Goal: Task Accomplishment & Management: Complete application form

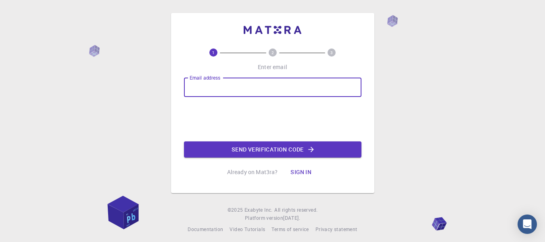
click at [234, 82] on input "Email address" at bounding box center [273, 86] width 178 height 19
type input "inma.plaza.gomez@gmail.com"
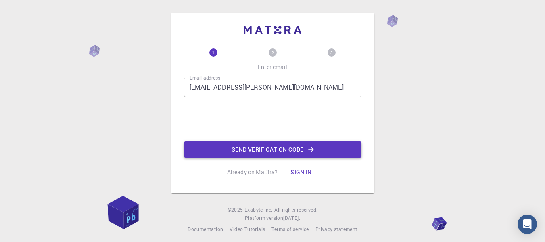
click at [253, 152] on button "Send verification code" at bounding box center [273, 149] width 178 height 16
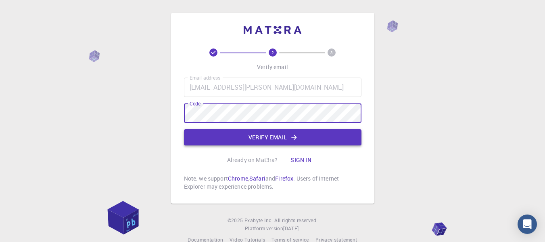
click at [272, 133] on button "Verify email" at bounding box center [273, 137] width 178 height 16
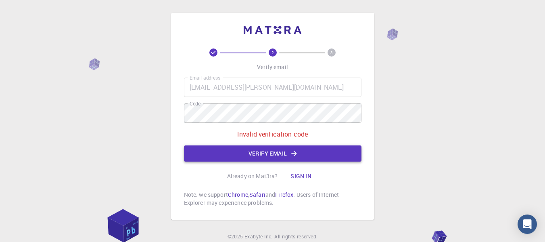
click at [274, 146] on button "Verify email" at bounding box center [273, 153] width 178 height 16
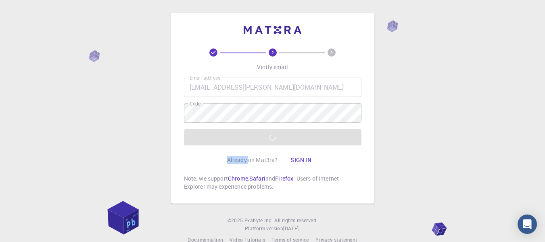
click at [274, 146] on div "2 3 Verify email Email address inma.plaza.gomez@gmail.com Email address Code Co…" at bounding box center [273, 119] width 178 height 142
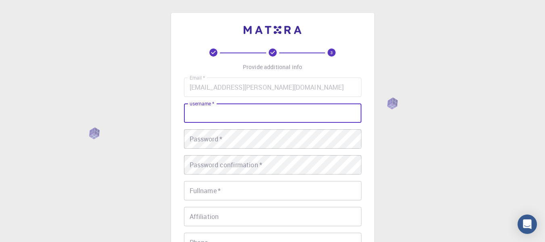
click at [232, 106] on input "username   *" at bounding box center [273, 112] width 178 height 19
type input "I"
type input "inmaplazag"
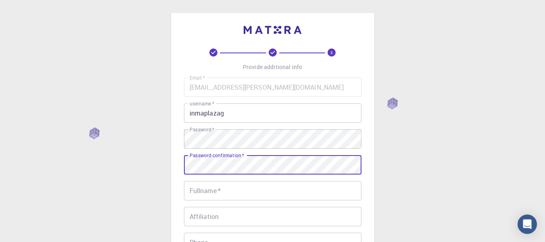
click at [226, 186] on input "Fullname   *" at bounding box center [273, 190] width 178 height 19
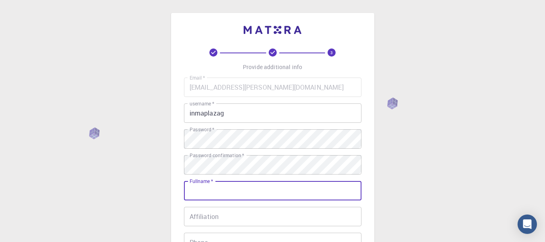
type input "Inmaculada-[PERSON_NAME]"
type input "626041231"
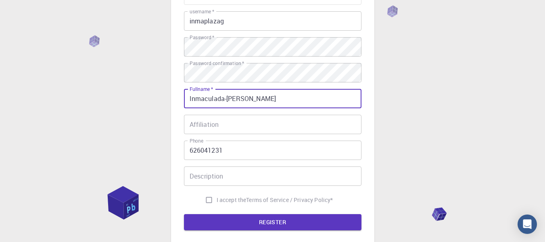
scroll to position [112, 0]
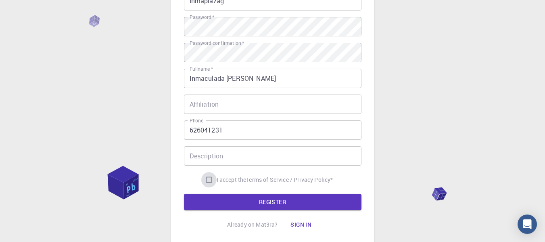
click at [206, 181] on input "I accept the Terms of Service / Privacy Policy *" at bounding box center [208, 179] width 15 height 15
checkbox input "true"
click at [224, 201] on button "REGISTER" at bounding box center [273, 202] width 178 height 16
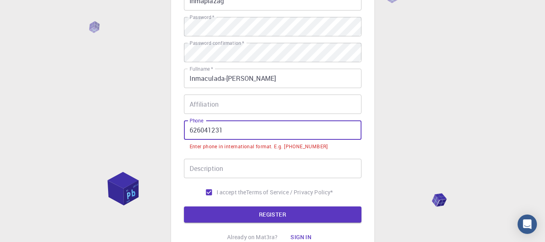
click at [190, 129] on input "626041231" at bounding box center [273, 129] width 178 height 19
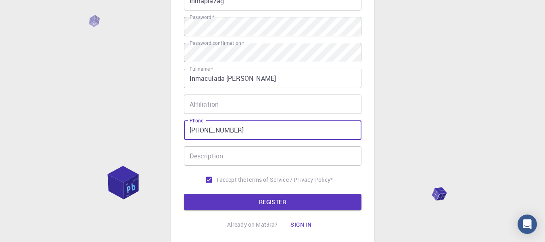
type input "+34626041231"
click at [184, 194] on button "REGISTER" at bounding box center [273, 202] width 178 height 16
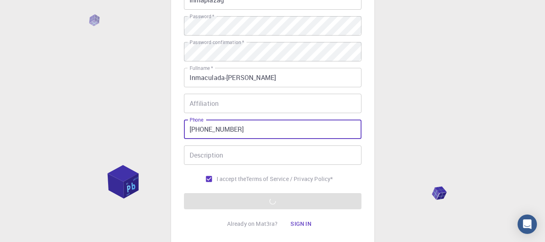
scroll to position [169, 0]
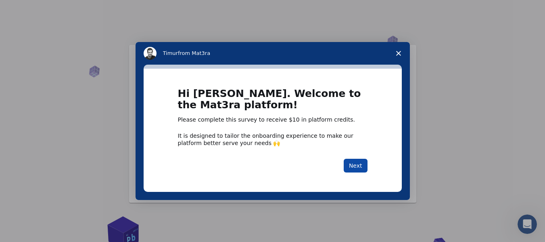
click at [362, 159] on button "Next" at bounding box center [356, 166] width 24 height 14
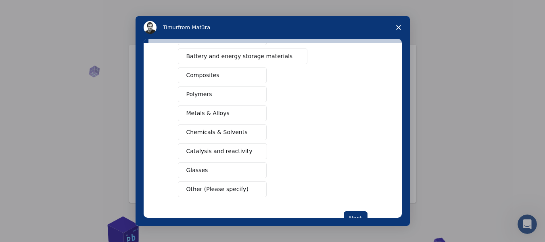
scroll to position [148, 0]
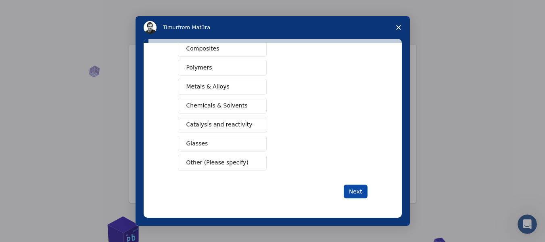
click at [357, 188] on button "Next" at bounding box center [356, 191] width 24 height 14
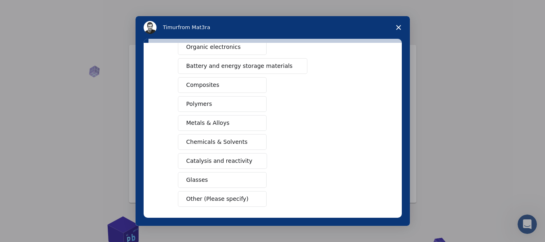
scroll to position [157, 0]
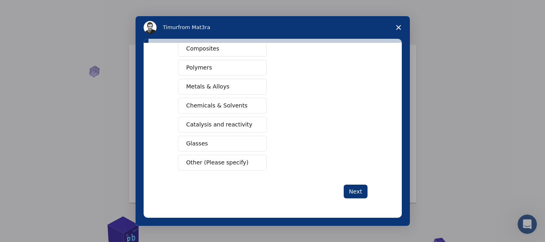
click at [201, 163] on span "Other (Please specify)" at bounding box center [217, 162] width 62 height 8
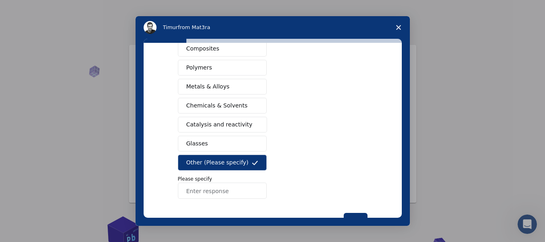
click at [224, 122] on span "Catalysis and reactivity" at bounding box center [219, 124] width 66 height 8
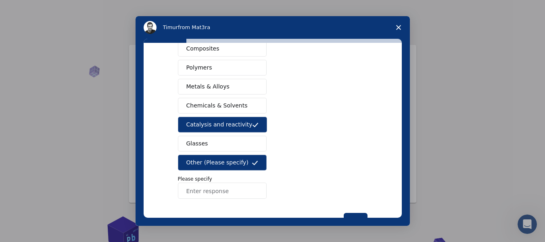
click at [246, 107] on button "Chemicals & Solvents" at bounding box center [222, 106] width 89 height 16
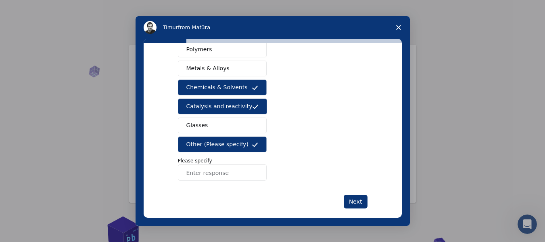
scroll to position [176, 0]
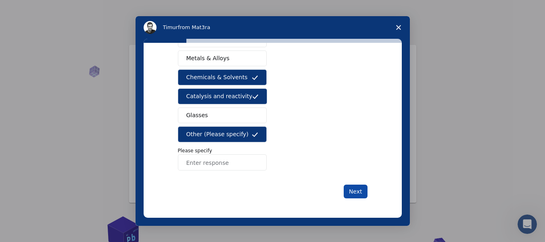
click at [355, 189] on button "Next" at bounding box center [356, 191] width 24 height 14
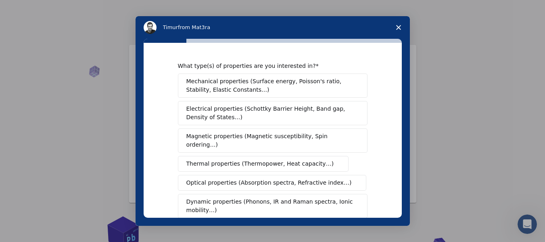
click at [299, 110] on span "Electrical properties (Schottky Barrier Height, Band gap, Density of States…)" at bounding box center [270, 113] width 168 height 17
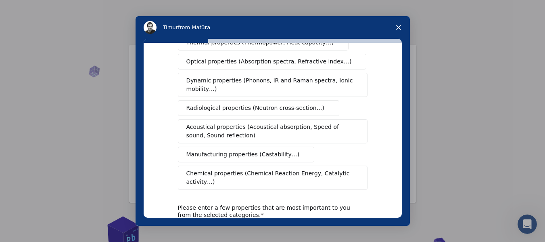
scroll to position [161, 0]
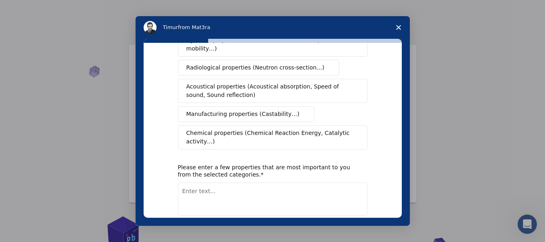
click at [271, 129] on span "Chemical properties (Chemical Reaction Energy, Catalytic activity…)" at bounding box center [269, 137] width 167 height 17
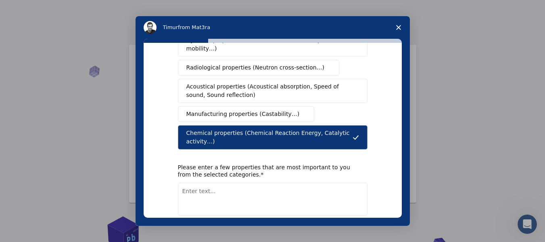
scroll to position [190, 0]
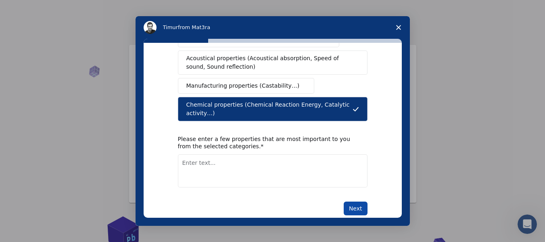
click at [352, 201] on button "Next" at bounding box center [356, 208] width 24 height 14
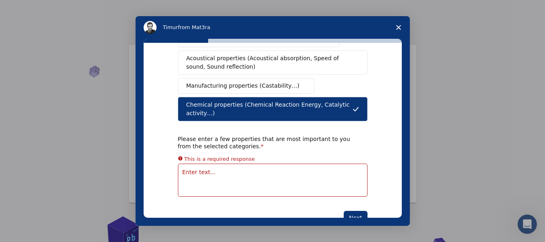
click at [275, 165] on textarea "Enter text..." at bounding box center [273, 179] width 190 height 33
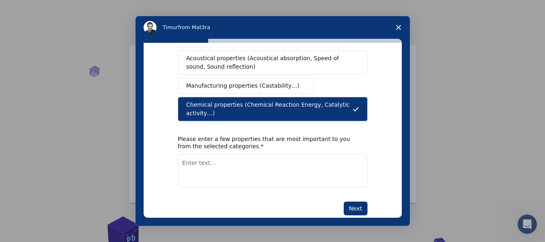
click at [205, 154] on textarea "Enter text..." at bounding box center [273, 170] width 190 height 33
paste textarea "Energías libres y actuación del CoO sobre grafeno"
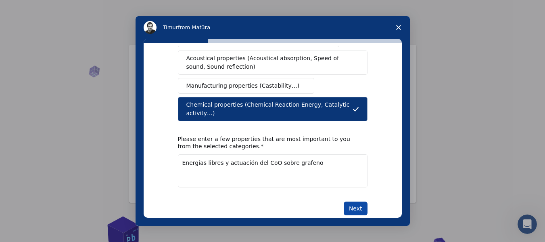
type textarea "Energías libres y actuación del CoO sobre grafeno"
click at [346, 201] on button "Next" at bounding box center [356, 208] width 24 height 14
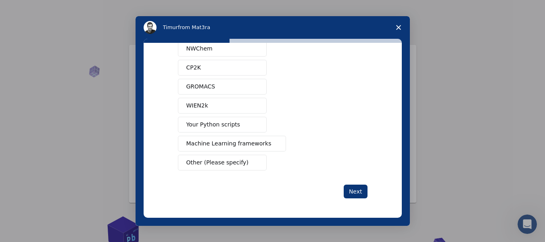
scroll to position [0, 0]
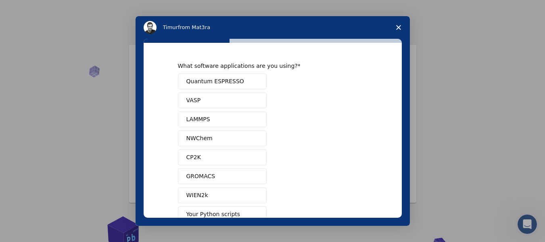
click at [236, 86] on button "Quantum ESPRESSO" at bounding box center [222, 81] width 89 height 16
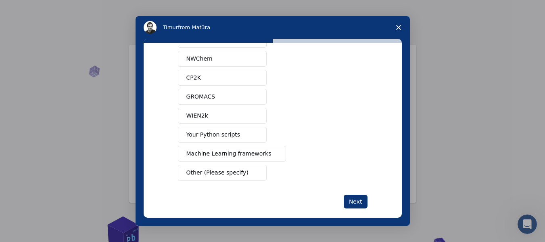
scroll to position [90, 0]
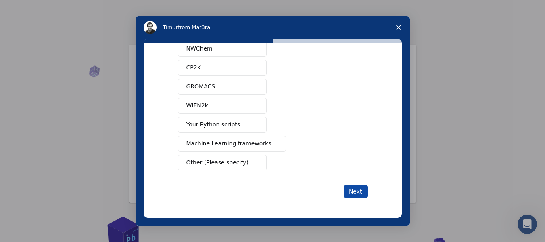
click at [360, 195] on button "Next" at bounding box center [356, 191] width 24 height 14
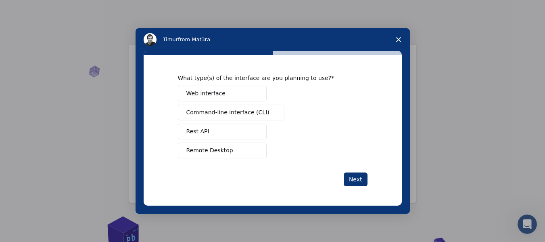
click at [227, 147] on span "Remote Desktop" at bounding box center [209, 150] width 47 height 8
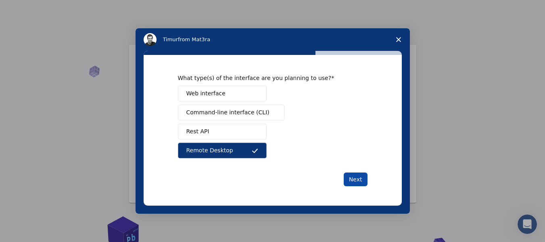
click at [354, 181] on button "Next" at bounding box center [356, 179] width 24 height 14
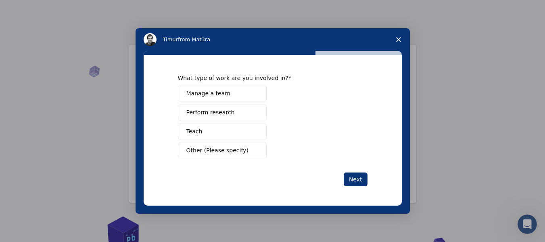
click at [222, 98] on button "Manage a team" at bounding box center [222, 94] width 89 height 16
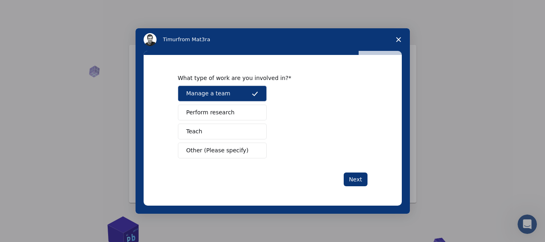
click at [222, 98] on button "Manage a team" at bounding box center [222, 94] width 89 height 16
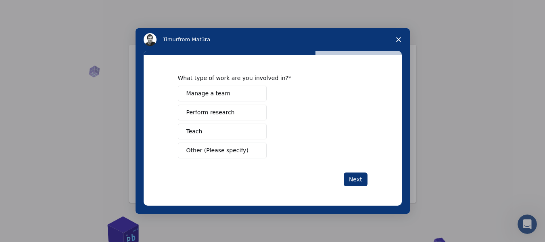
click at [223, 111] on span "Perform research" at bounding box center [210, 112] width 48 height 8
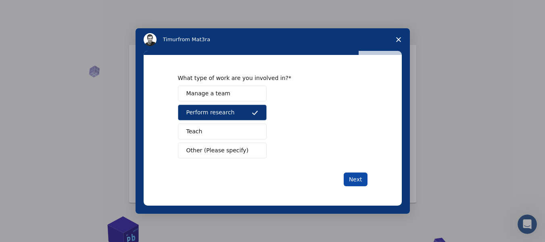
click at [348, 175] on button "Next" at bounding box center [356, 179] width 24 height 14
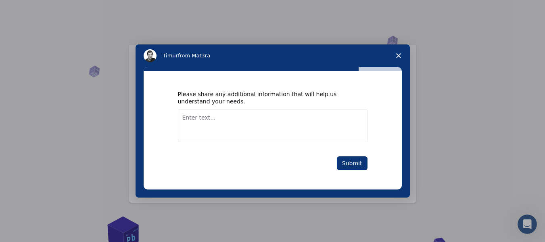
click at [239, 129] on textarea "Enter text..." at bounding box center [273, 125] width 190 height 33
type textarea "Electrocatalysis in PhD"
click at [375, 168] on div "Please share any additional information that will help us understand your needs…" at bounding box center [273, 130] width 258 height 118
click at [370, 168] on div "Please share any additional information that will help us understand your needs…" at bounding box center [273, 130] width 258 height 118
click at [360, 165] on button "Submit" at bounding box center [352, 163] width 31 height 14
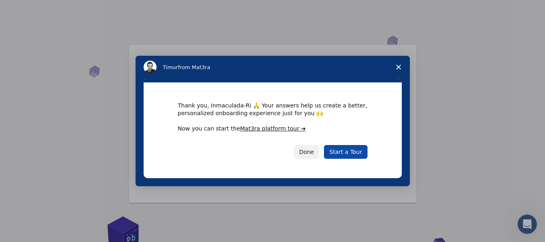
click at [338, 155] on link "Start a Tour" at bounding box center [345, 152] width 43 height 14
click at [312, 154] on button "Done" at bounding box center [306, 152] width 25 height 14
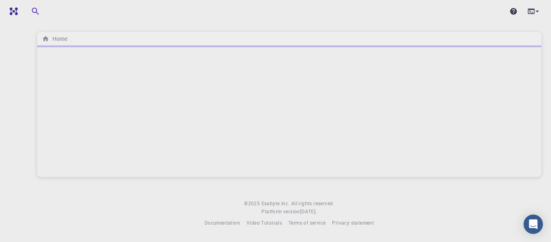
click at [85, 74] on div at bounding box center [289, 111] width 504 height 131
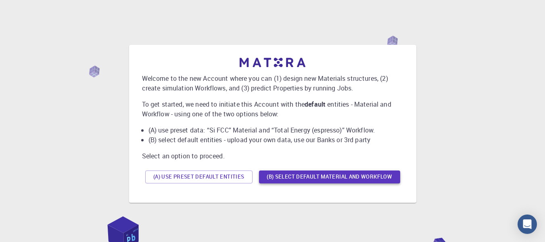
click at [299, 174] on button "(B) Select default material and workflow" at bounding box center [329, 176] width 141 height 13
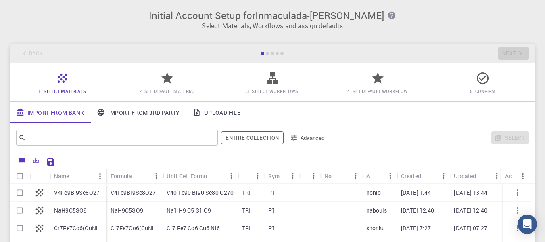
scroll to position [40, 0]
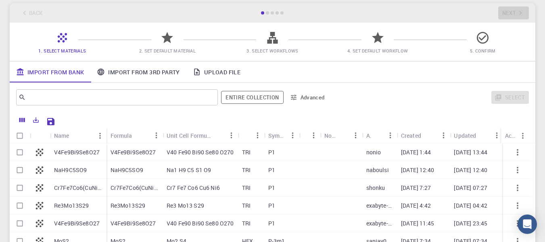
click at [128, 153] on p "V4Fe9Bi9Se8O27" at bounding box center [134, 152] width 46 height 8
checkbox input "false"
click at [161, 143] on div "V4Fe9Bi9Se8O27" at bounding box center [135, 152] width 56 height 18
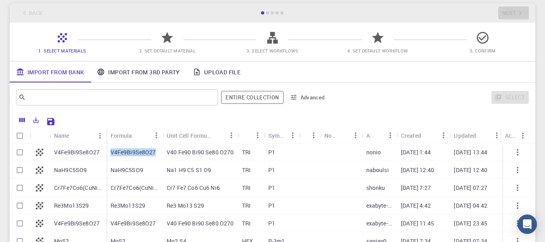
checkbox input "true"
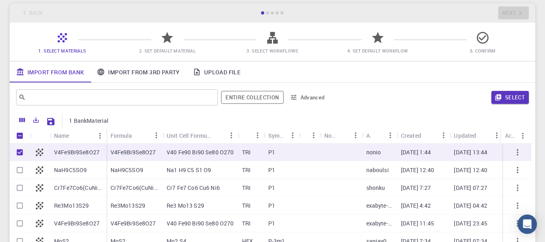
click at [82, 157] on div "V4Fe9Bi9Se8O27" at bounding box center [78, 152] width 56 height 18
checkbox input "true"
click at [494, 95] on button "Select" at bounding box center [511, 97] width 38 height 13
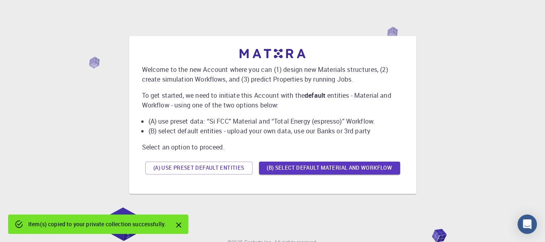
scroll to position [46, 0]
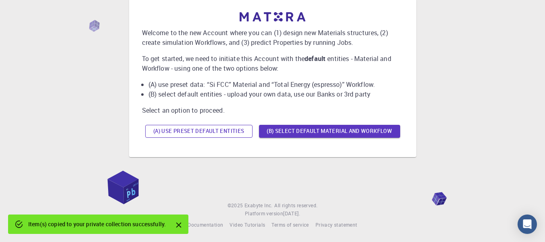
click at [184, 135] on button "(A) Use preset default entities" at bounding box center [198, 131] width 107 height 13
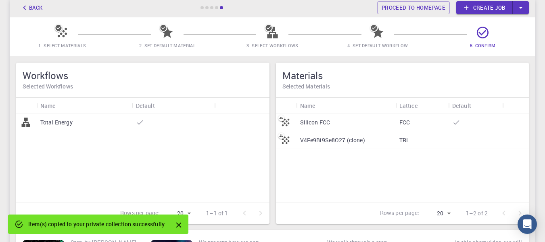
scroll to position [67, 0]
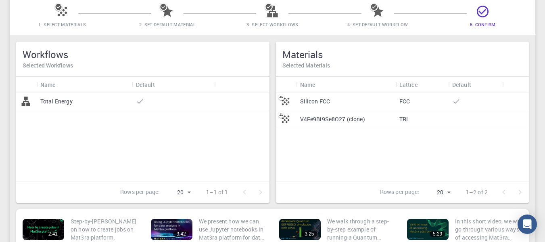
click at [79, 99] on div "Total Energy" at bounding box center [84, 101] width 96 height 18
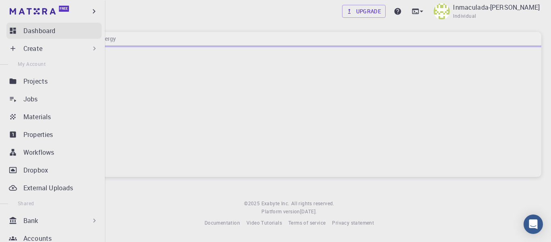
click at [15, 28] on icon at bounding box center [13, 31] width 6 height 6
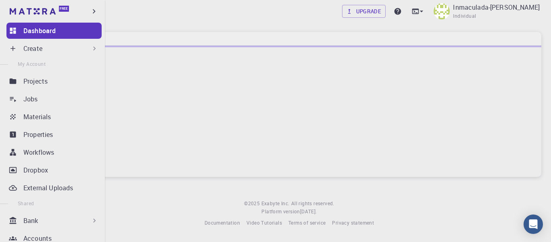
click at [38, 55] on div "Create" at bounding box center [53, 48] width 95 height 16
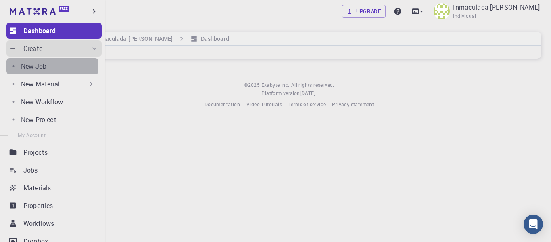
click at [59, 63] on div "New Job" at bounding box center [59, 66] width 77 height 10
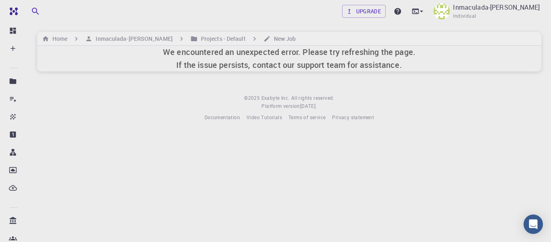
click at [245, 56] on h6 "We encountered an unexpected error. Please try refreshing the page. If the issu…" at bounding box center [289, 59] width 253 height 26
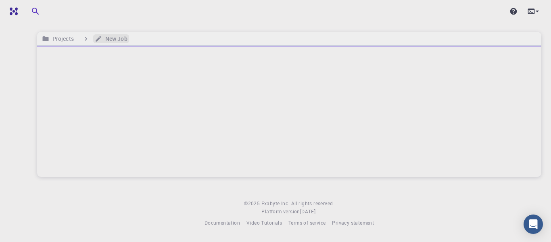
click at [104, 42] on h6 "New Job" at bounding box center [114, 38] width 25 height 9
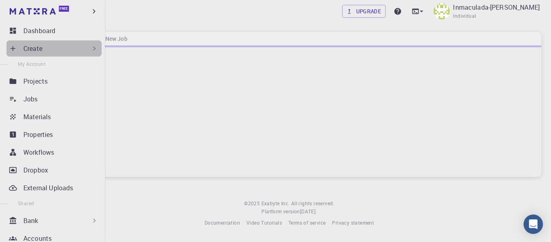
click at [60, 47] on div "Create" at bounding box center [60, 49] width 75 height 10
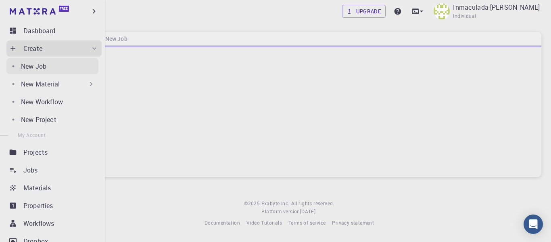
click at [63, 71] on link "New Job" at bounding box center [52, 66] width 92 height 16
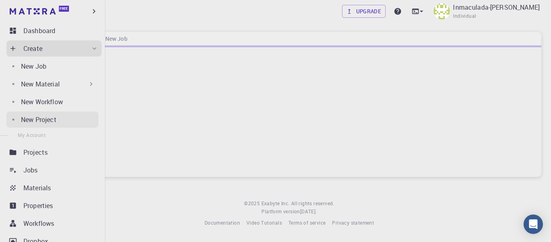
click at [63, 118] on div "New Project" at bounding box center [59, 120] width 77 height 10
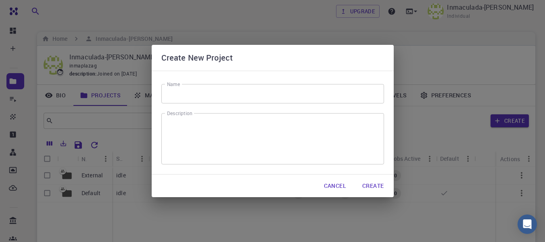
click at [334, 182] on button "Cancel" at bounding box center [335, 186] width 35 height 16
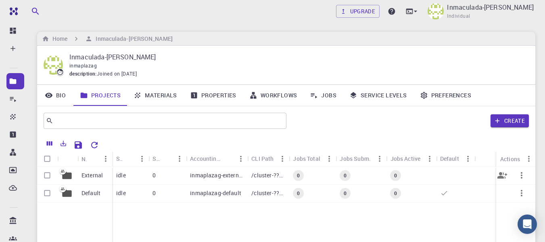
click at [202, 176] on p "inmaplazag-external" at bounding box center [216, 175] width 53 height 8
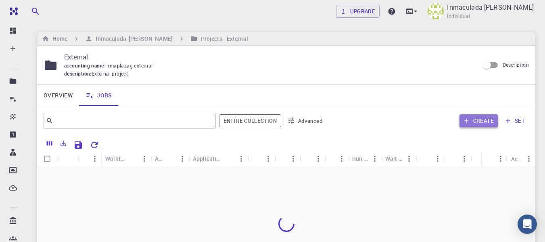
click at [481, 121] on button "Create" at bounding box center [479, 120] width 38 height 13
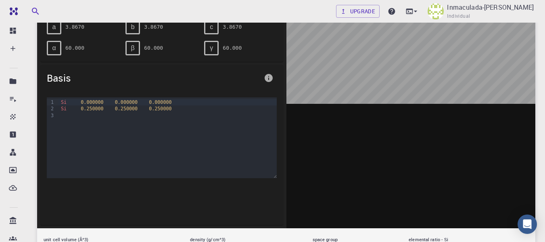
scroll to position [161, 0]
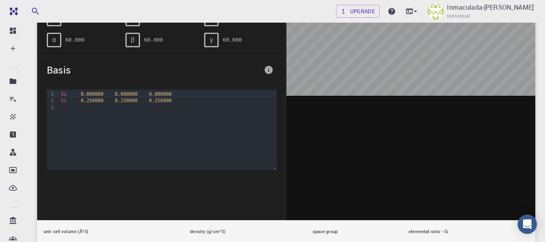
click at [105, 128] on div "Si 0.000000 0.000000 0.000000 Si 0.250000 0.250000 0.250000" at bounding box center [168, 129] width 218 height 81
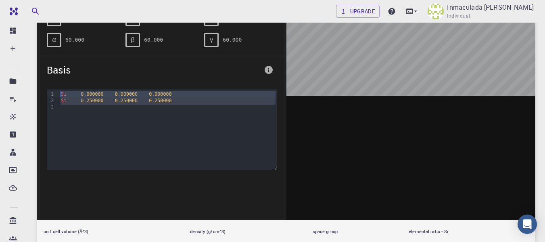
drag, startPoint x: 87, startPoint y: 116, endPoint x: 55, endPoint y: 90, distance: 41.1
click at [55, 90] on div "9 1 2 3 › Si 0.000000 0.000000 0.000000 Si 0.250000 0.250000 0.250000" at bounding box center [162, 129] width 230 height 81
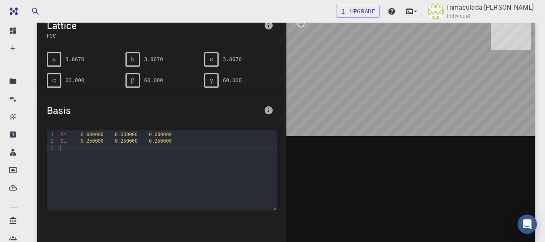
click at [132, 163] on div "Si 0.000000 0.000000 0.000000 Si 0.250000 0.250000 0.250000" at bounding box center [168, 170] width 218 height 81
click at [89, 170] on div "Si 0.000000 0.000000 0.000000 Si 0.250000 0.250000 0.250000" at bounding box center [168, 170] width 218 height 81
click at [76, 149] on div at bounding box center [168, 147] width 218 height 6
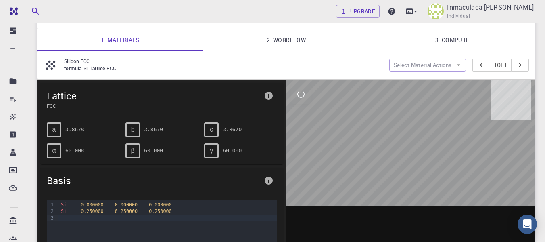
scroll to position [40, 0]
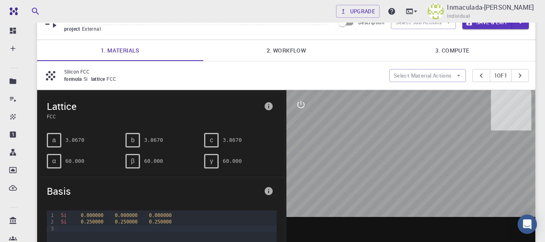
click at [53, 141] on span "a" at bounding box center [54, 139] width 4 height 7
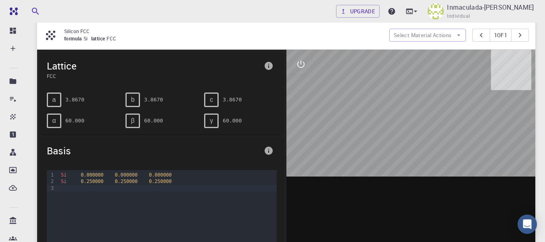
drag, startPoint x: 406, startPoint y: 122, endPoint x: 431, endPoint y: 108, distance: 29.4
click at [431, 108] on div at bounding box center [411, 175] width 249 height 251
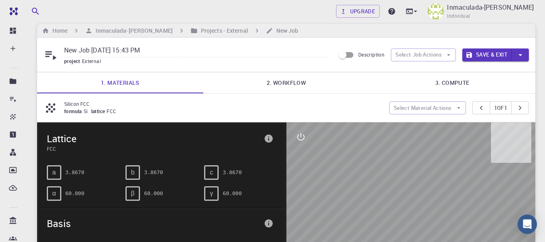
scroll to position [0, 0]
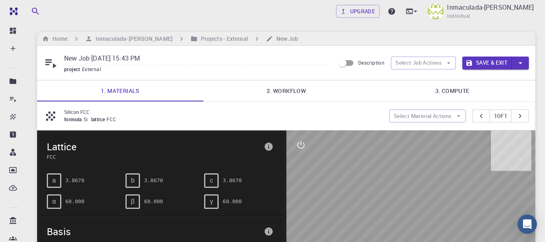
click at [272, 90] on link "2. Workflow" at bounding box center [286, 90] width 166 height 21
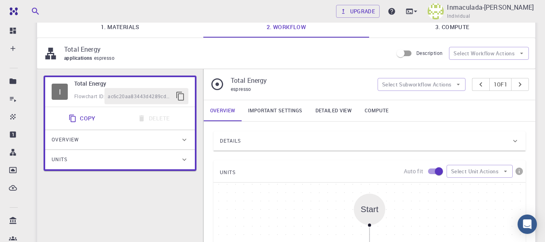
scroll to position [40, 0]
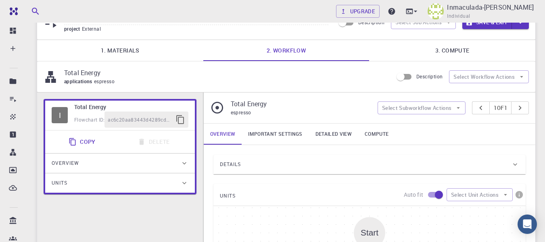
click at [113, 82] on span "espresso" at bounding box center [106, 81] width 24 height 6
click at [90, 76] on p "Total Energy" at bounding box center [225, 73] width 322 height 10
click at [20, 84] on link "Projects" at bounding box center [15, 81] width 18 height 16
